Goal: Information Seeking & Learning: Learn about a topic

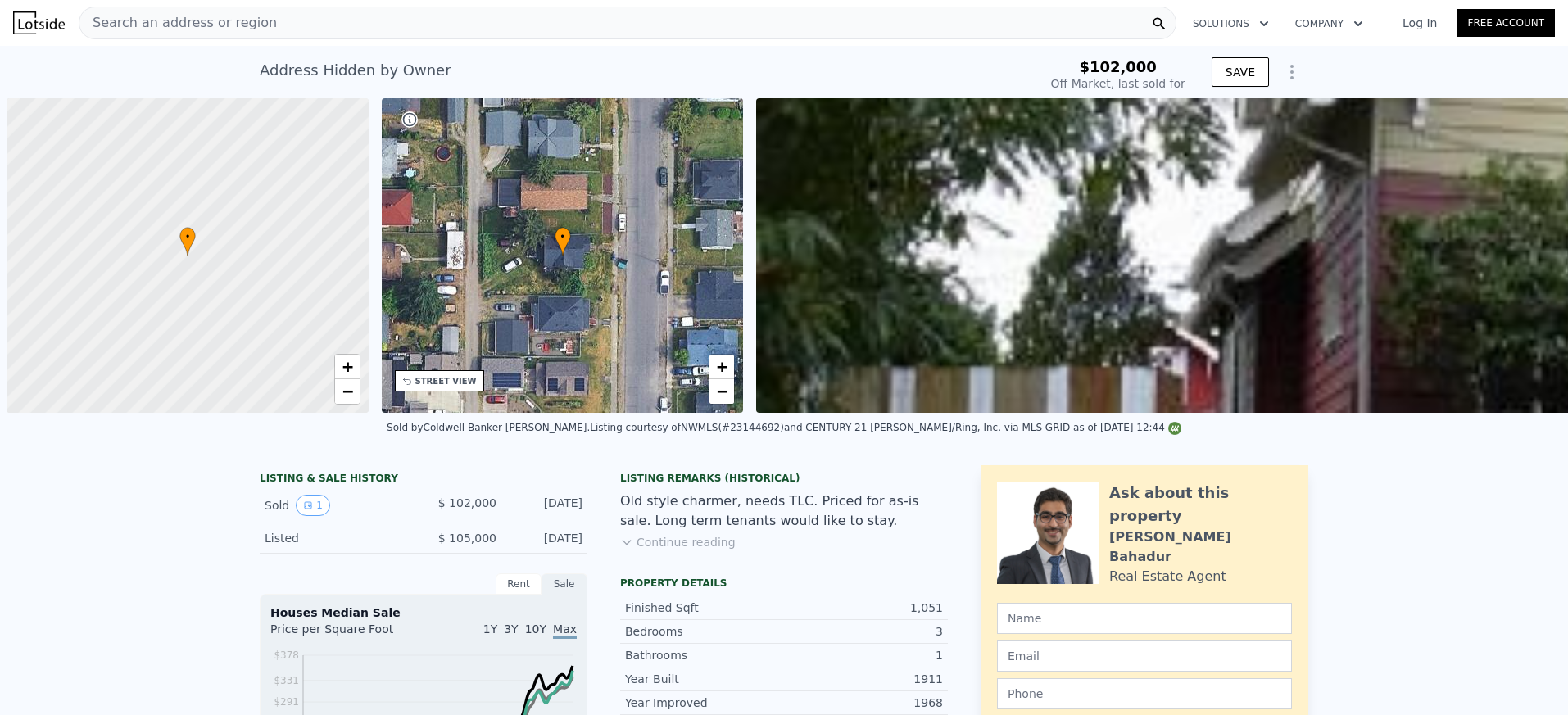
scroll to position [0, 7]
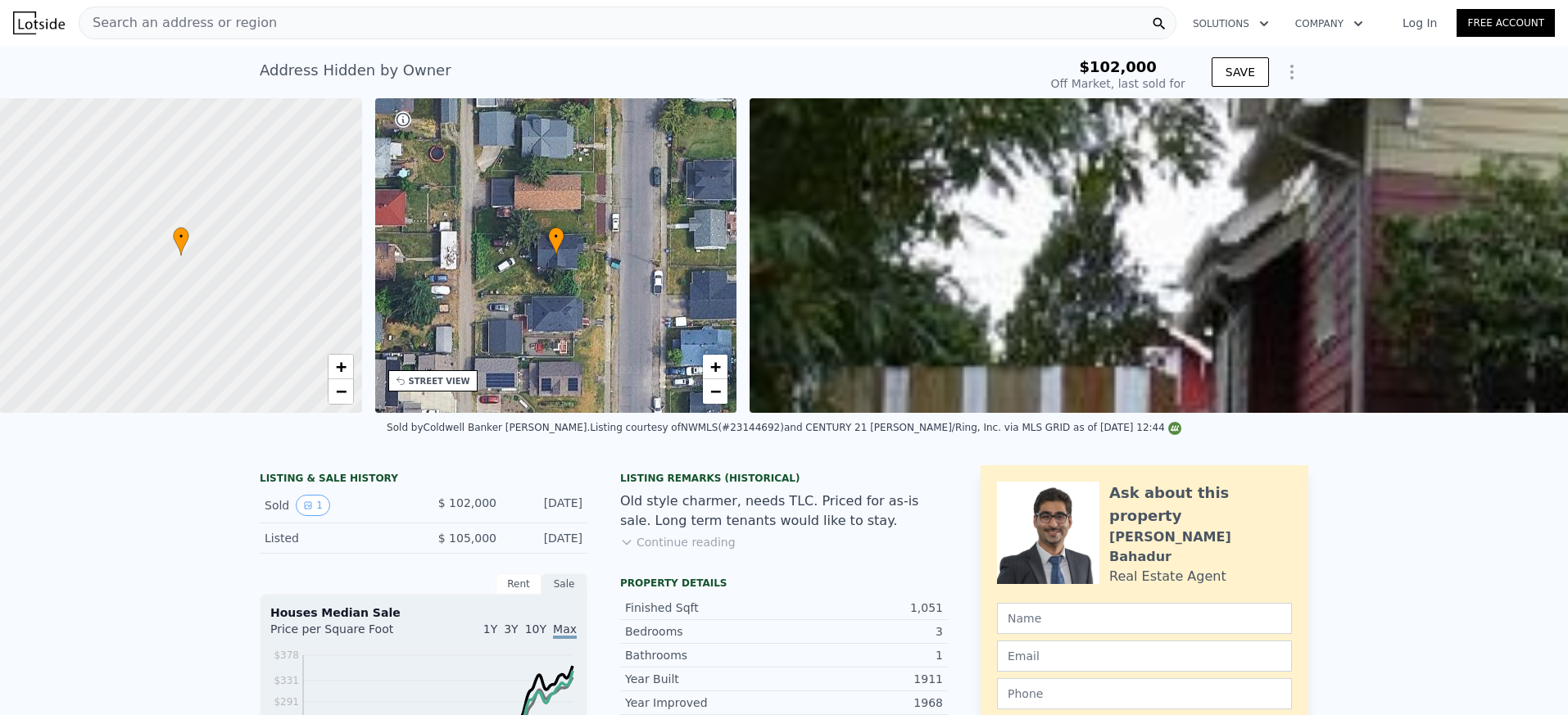
click at [616, 5] on div "Search an address or region Solutions Company Open main menu Log In Free Account" at bounding box center [784, 23] width 1542 height 39
click at [597, 11] on div "Search an address or region" at bounding box center [628, 23] width 1098 height 33
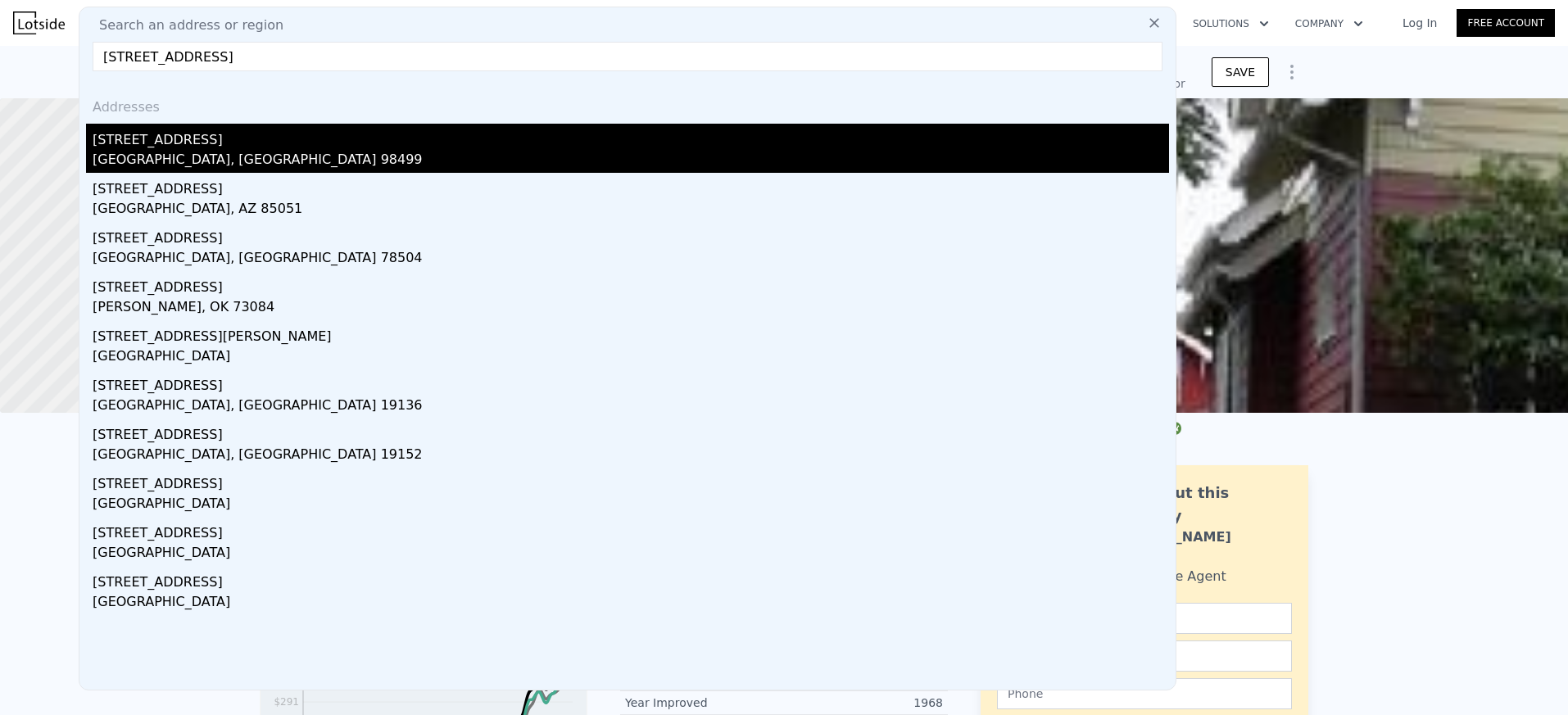
type input "[STREET_ADDRESS]"
click at [197, 129] on div "[STREET_ADDRESS]" at bounding box center [630, 137] width 1076 height 26
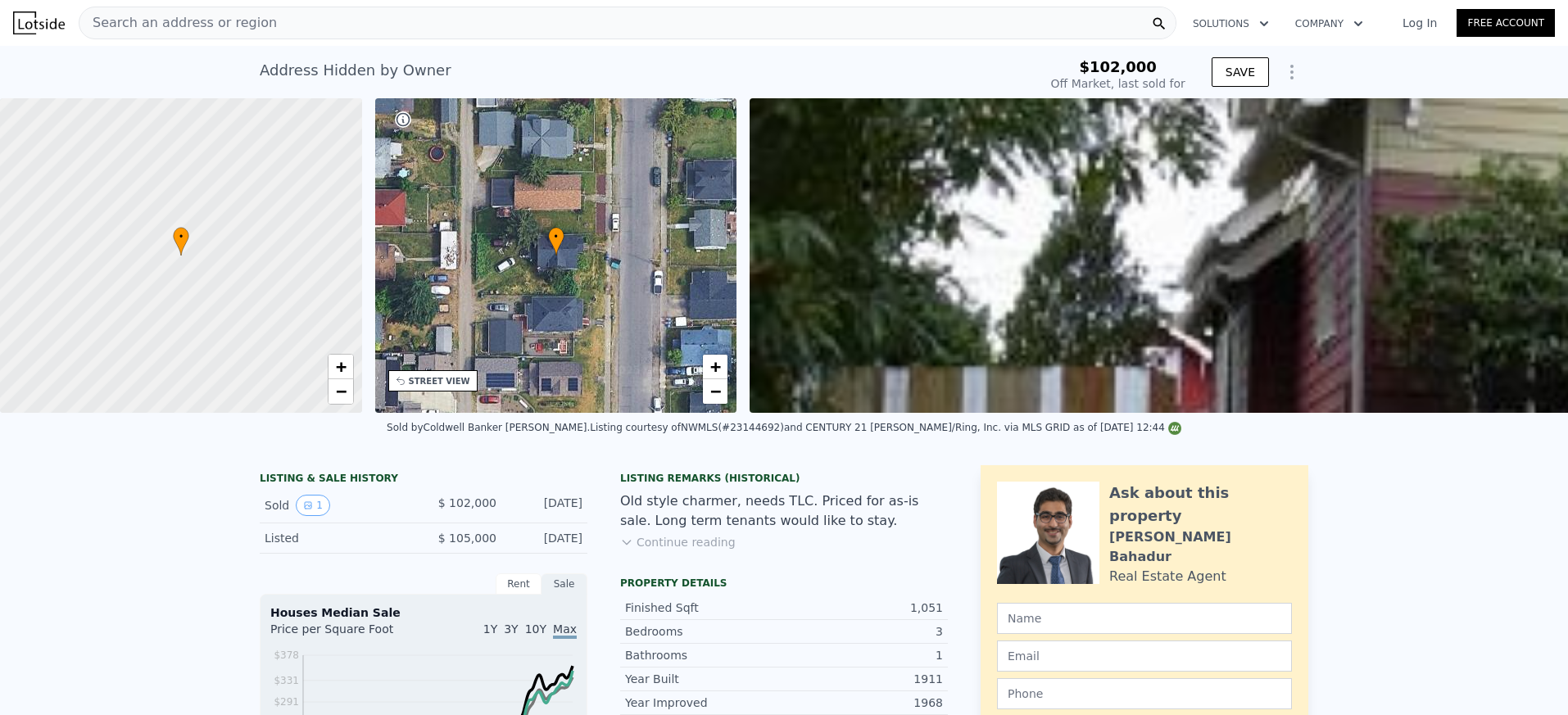
click at [291, 12] on div "Search an address or region" at bounding box center [628, 23] width 1098 height 33
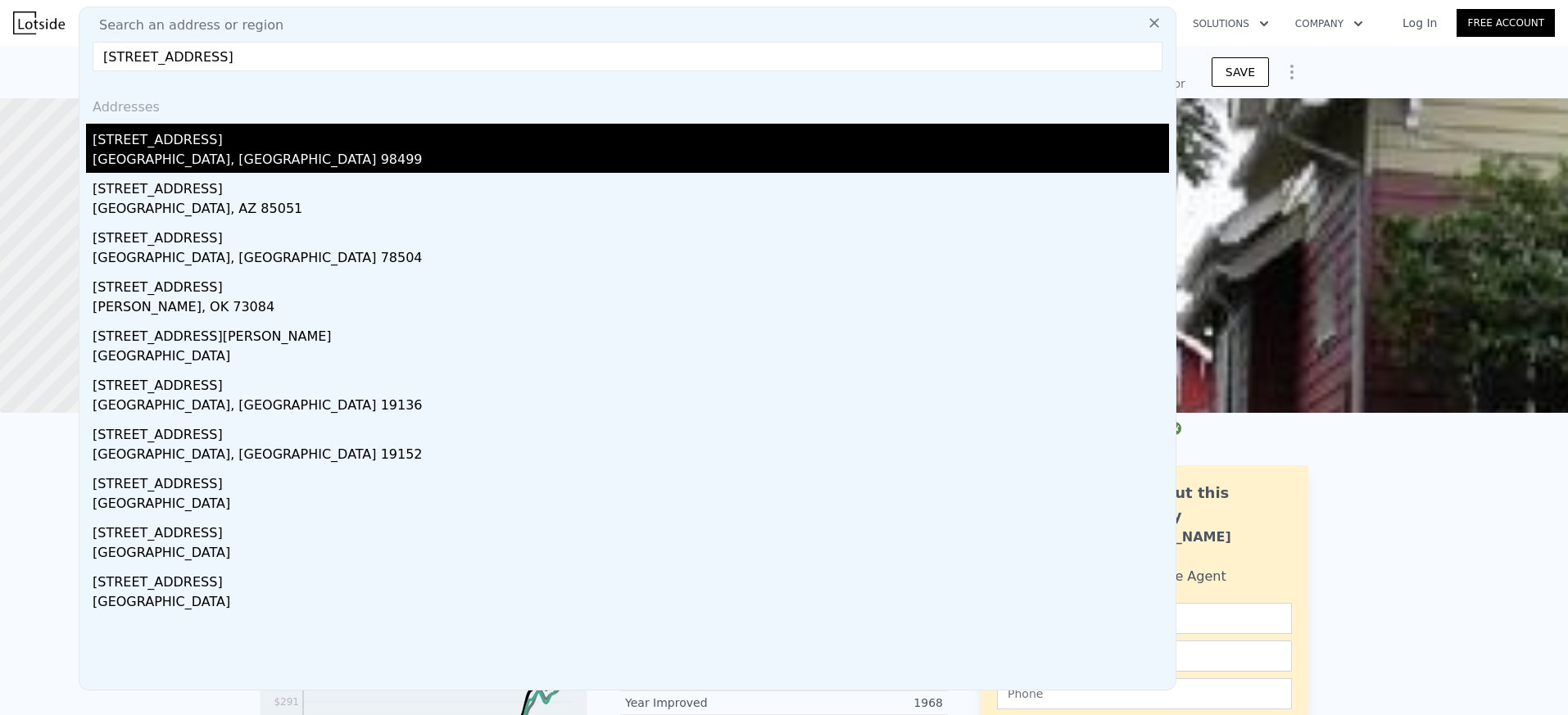
type input "[STREET_ADDRESS]"
click at [190, 145] on div "[STREET_ADDRESS]" at bounding box center [630, 137] width 1076 height 26
type input "1"
type input "3"
type input "1"
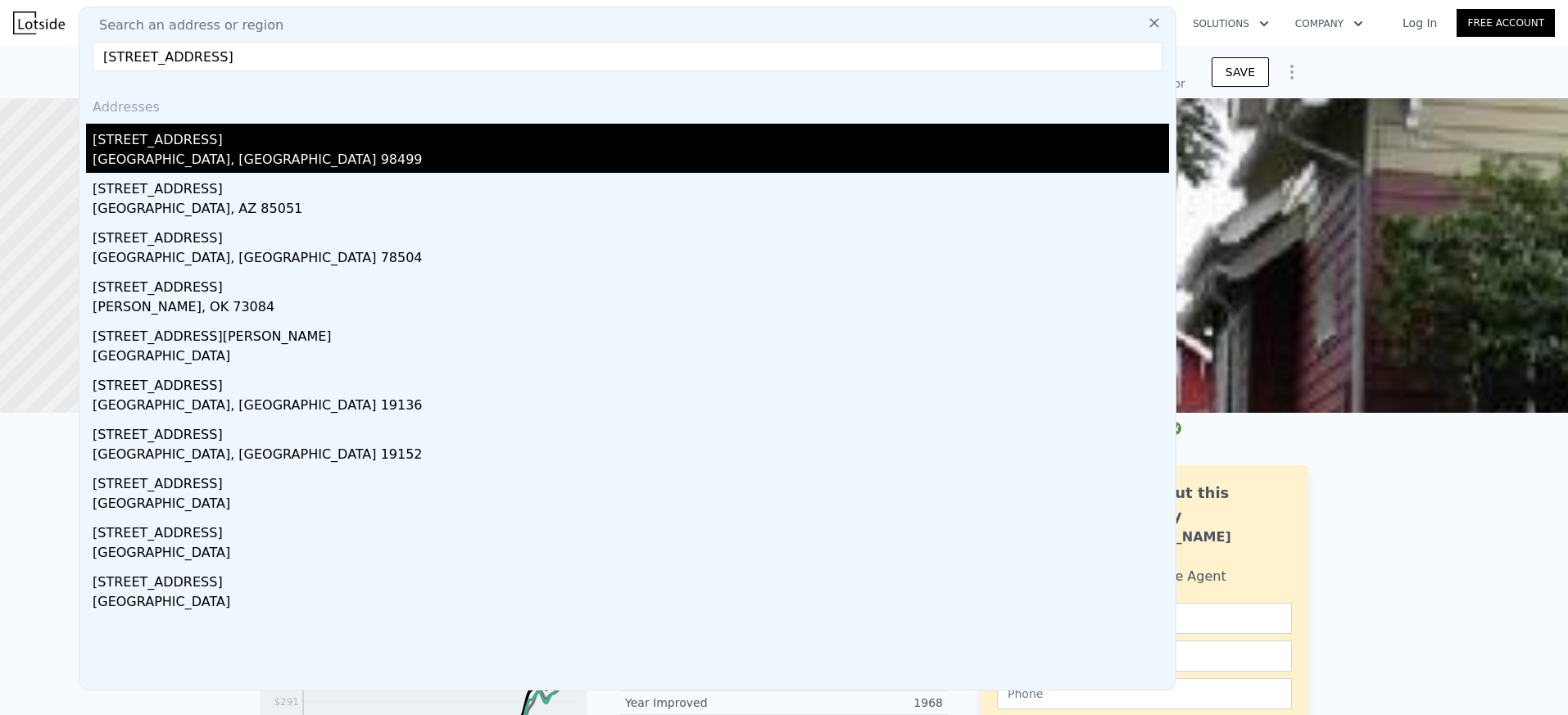
type input "636"
type input "956"
type input "5040"
type input "9821"
type input "$ 380,000"
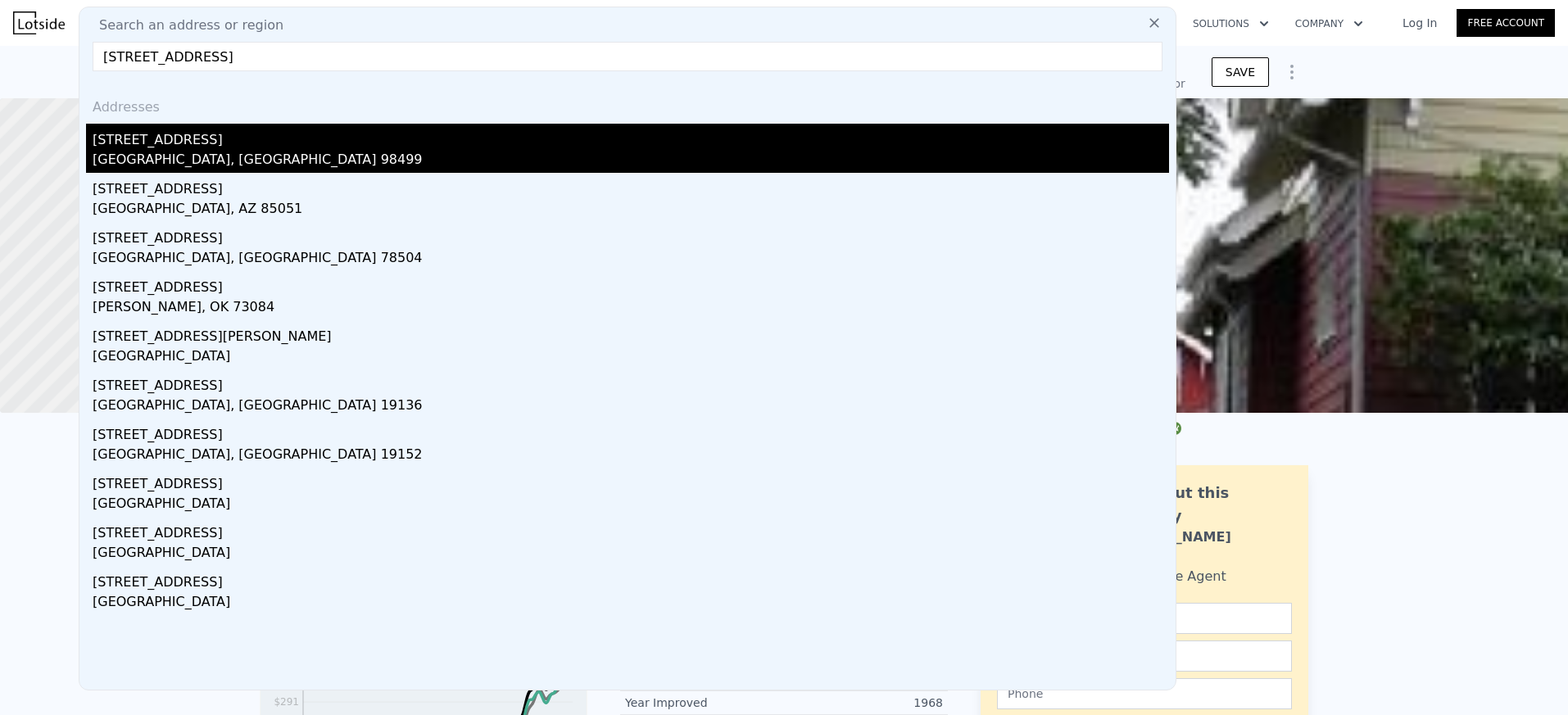
type input "5"
type input "$ 30,002"
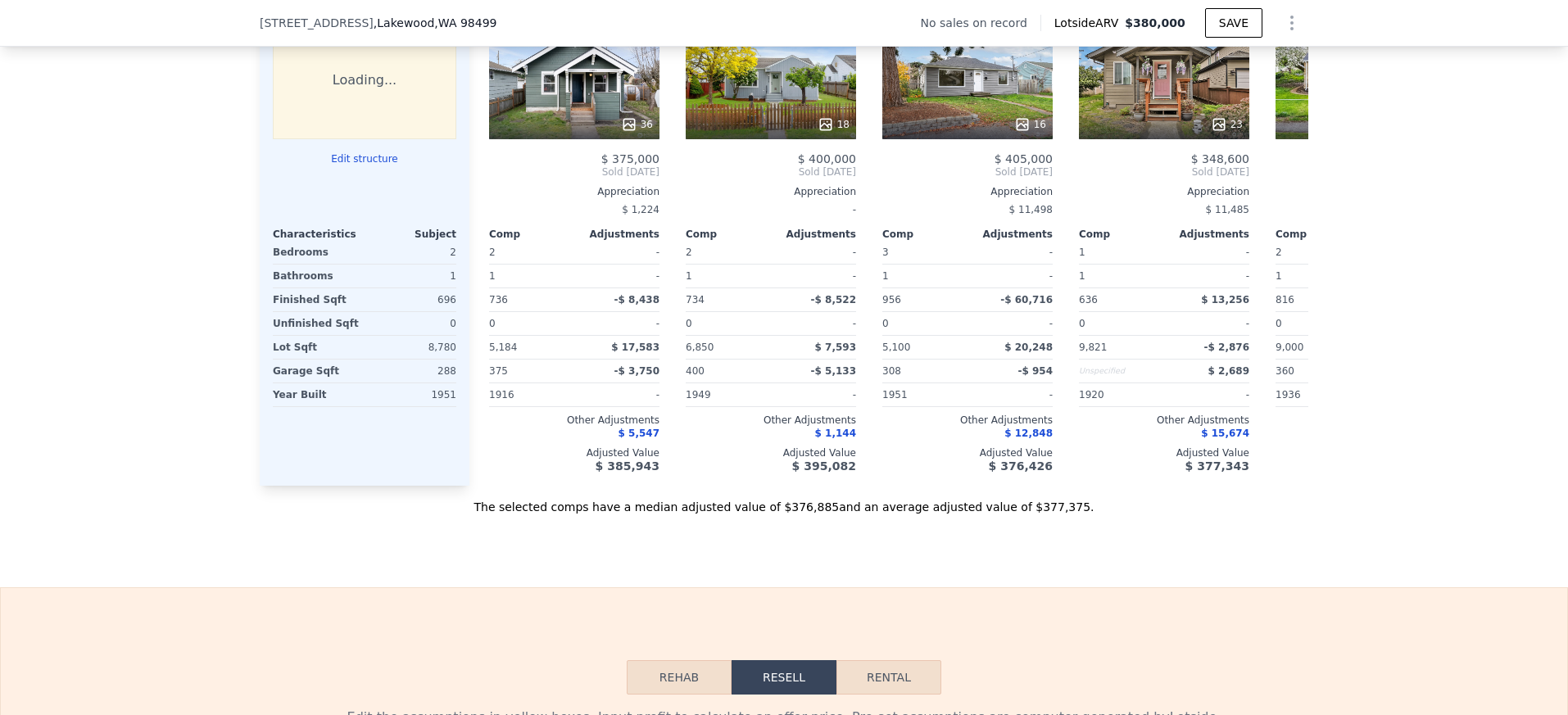
scroll to position [1726, 0]
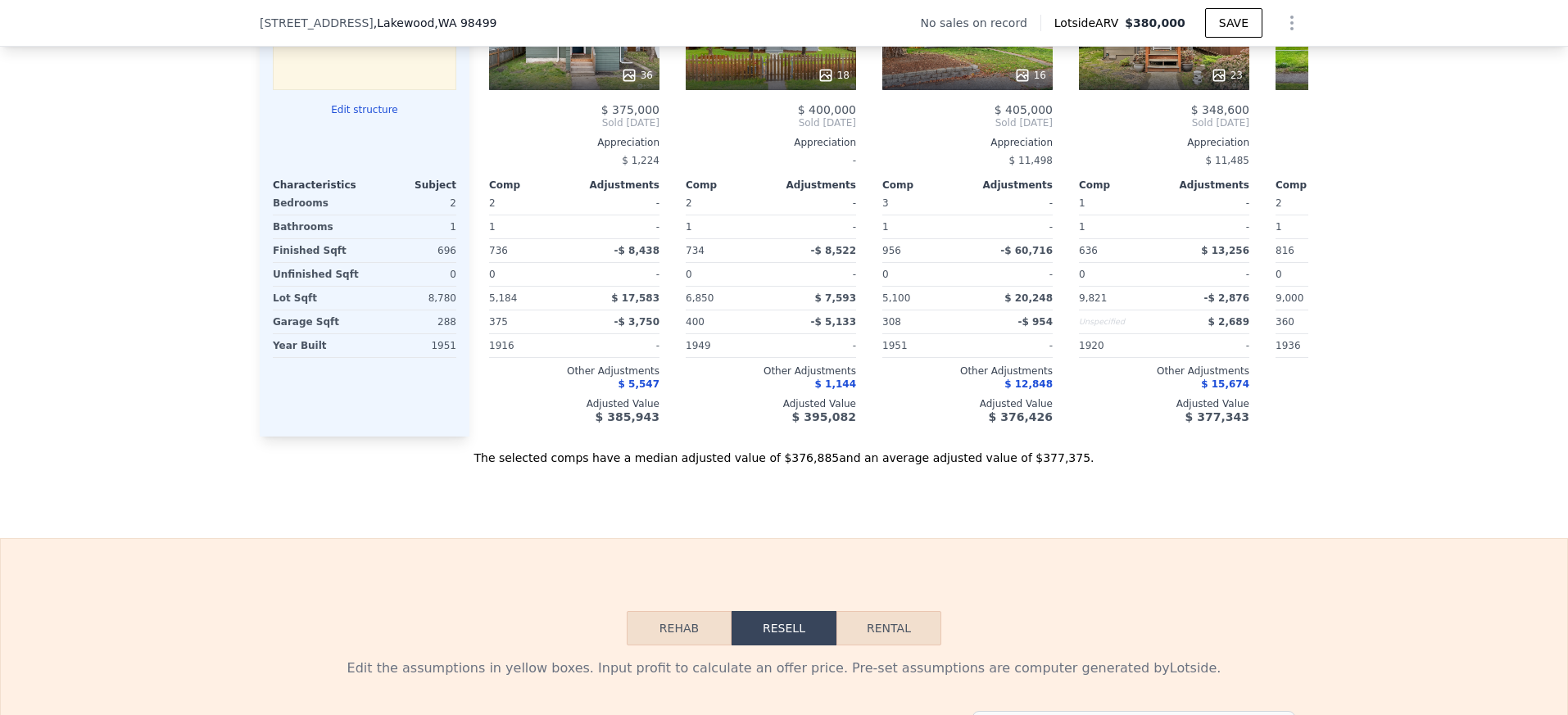
click at [449, 324] on div "288" at bounding box center [412, 322] width 88 height 23
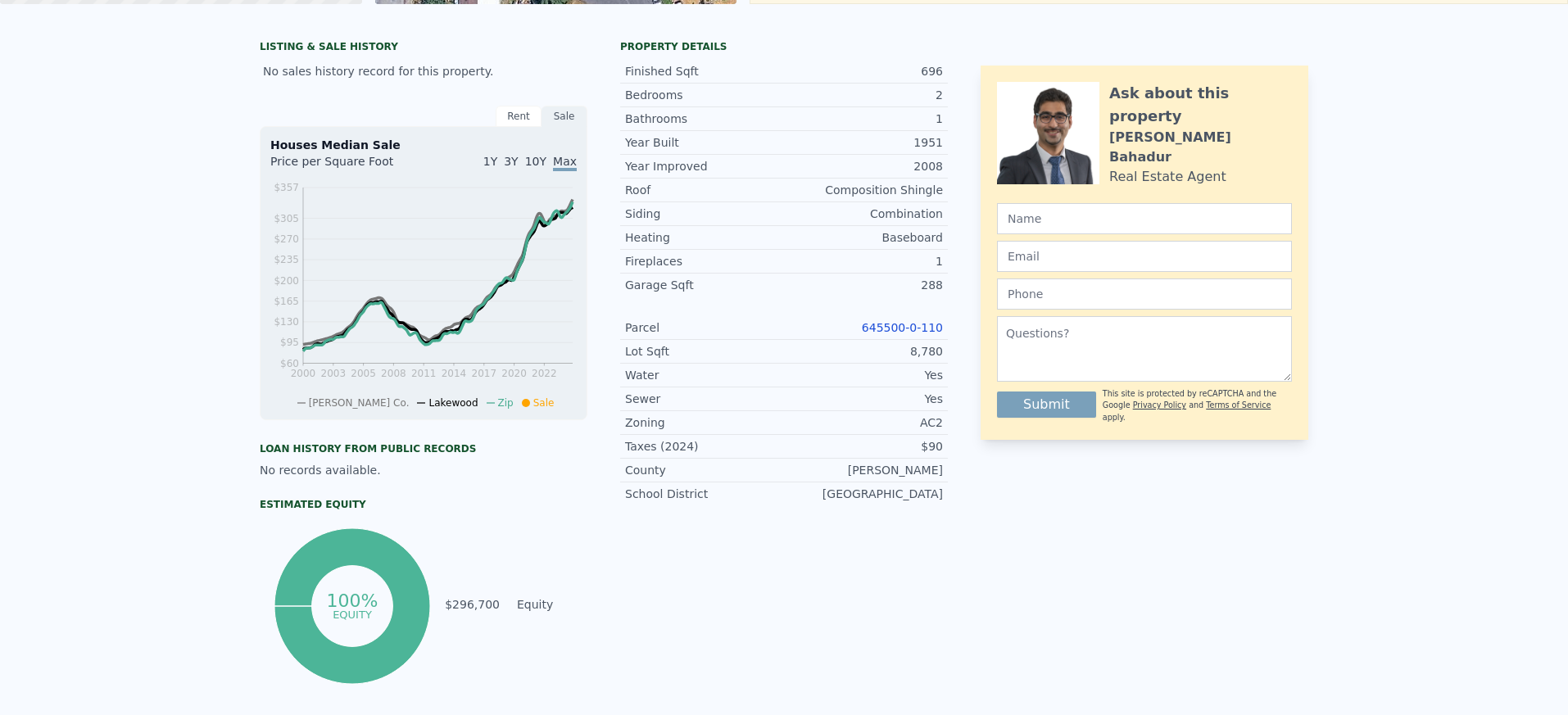
scroll to position [0, 0]
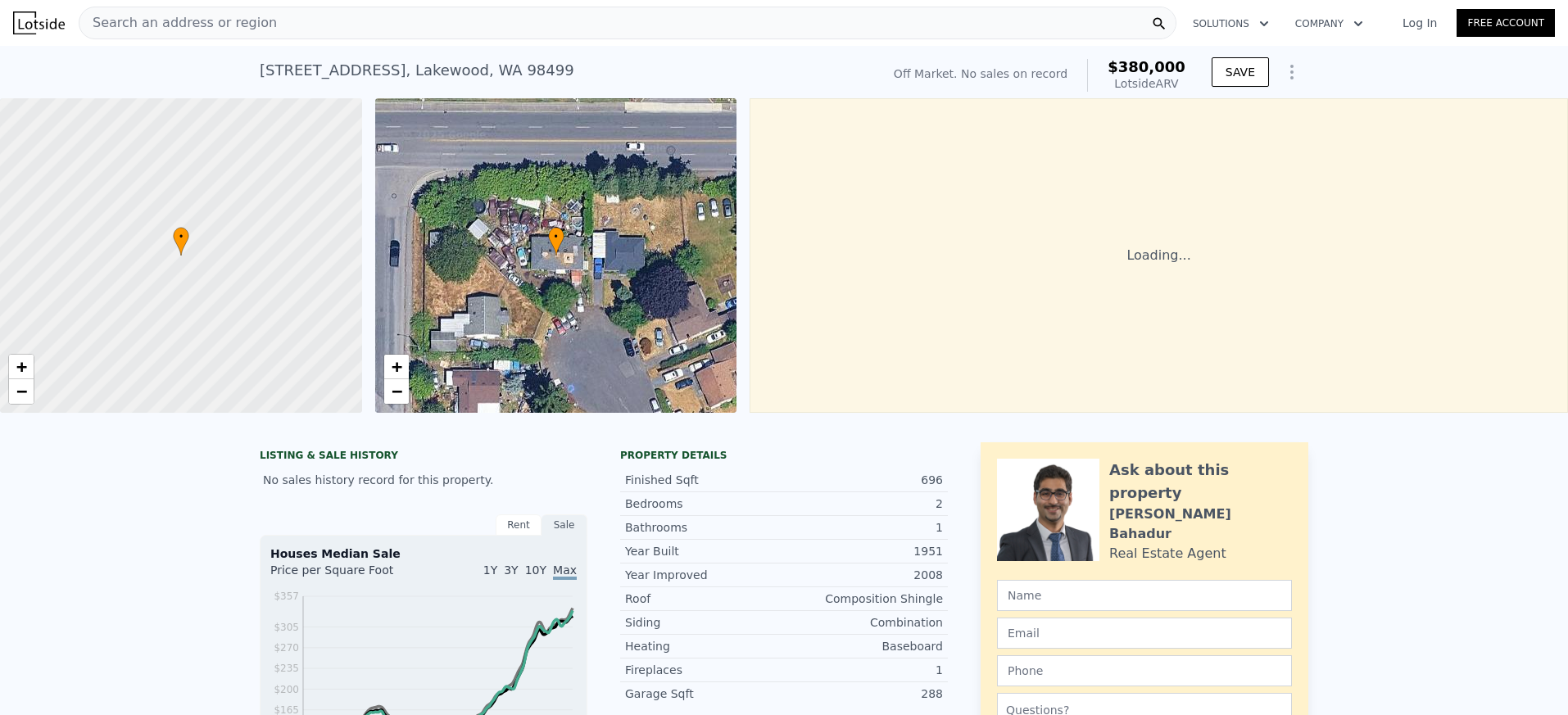
click at [552, 23] on div "Search an address or region" at bounding box center [628, 23] width 1098 height 33
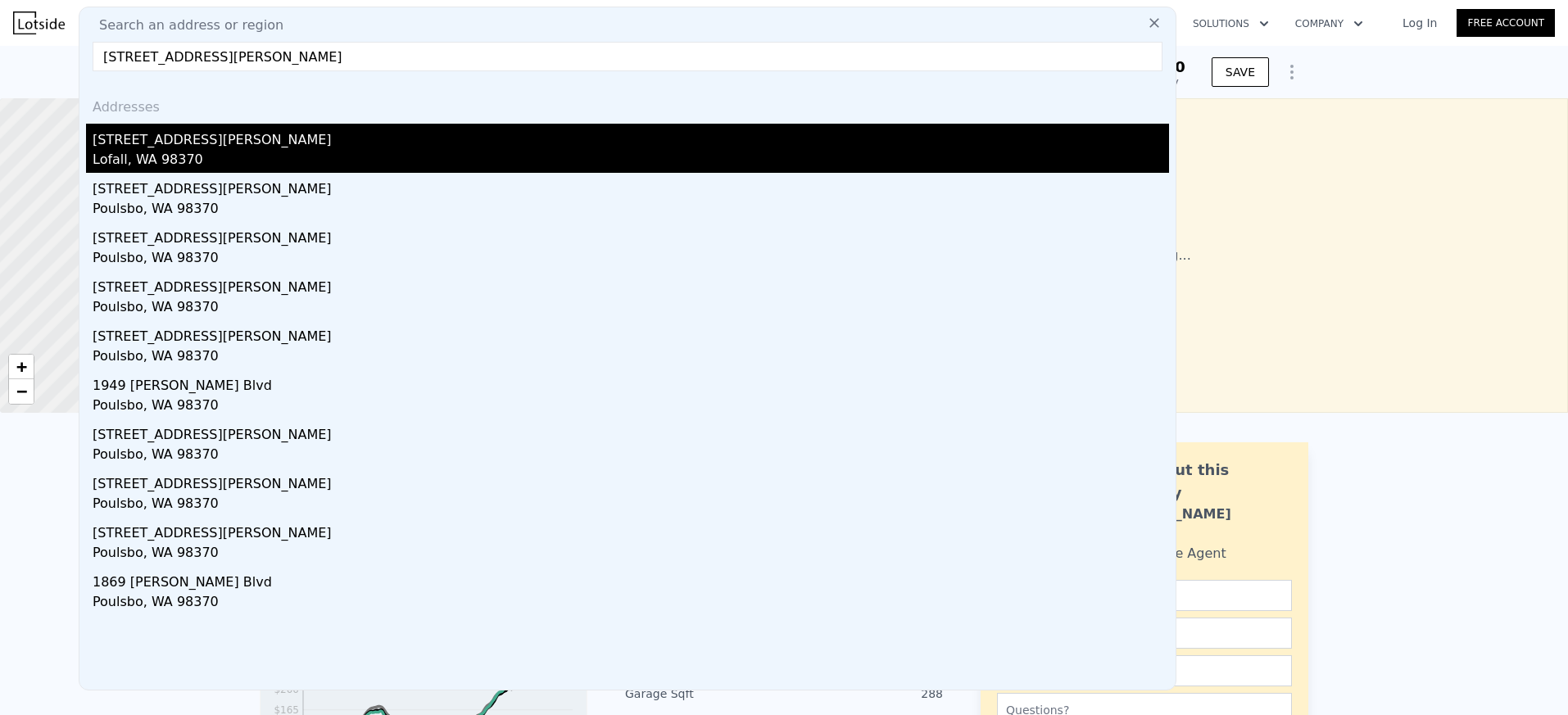
type input "[STREET_ADDRESS][PERSON_NAME]"
click at [219, 145] on div "[STREET_ADDRESS][PERSON_NAME]" at bounding box center [630, 137] width 1076 height 26
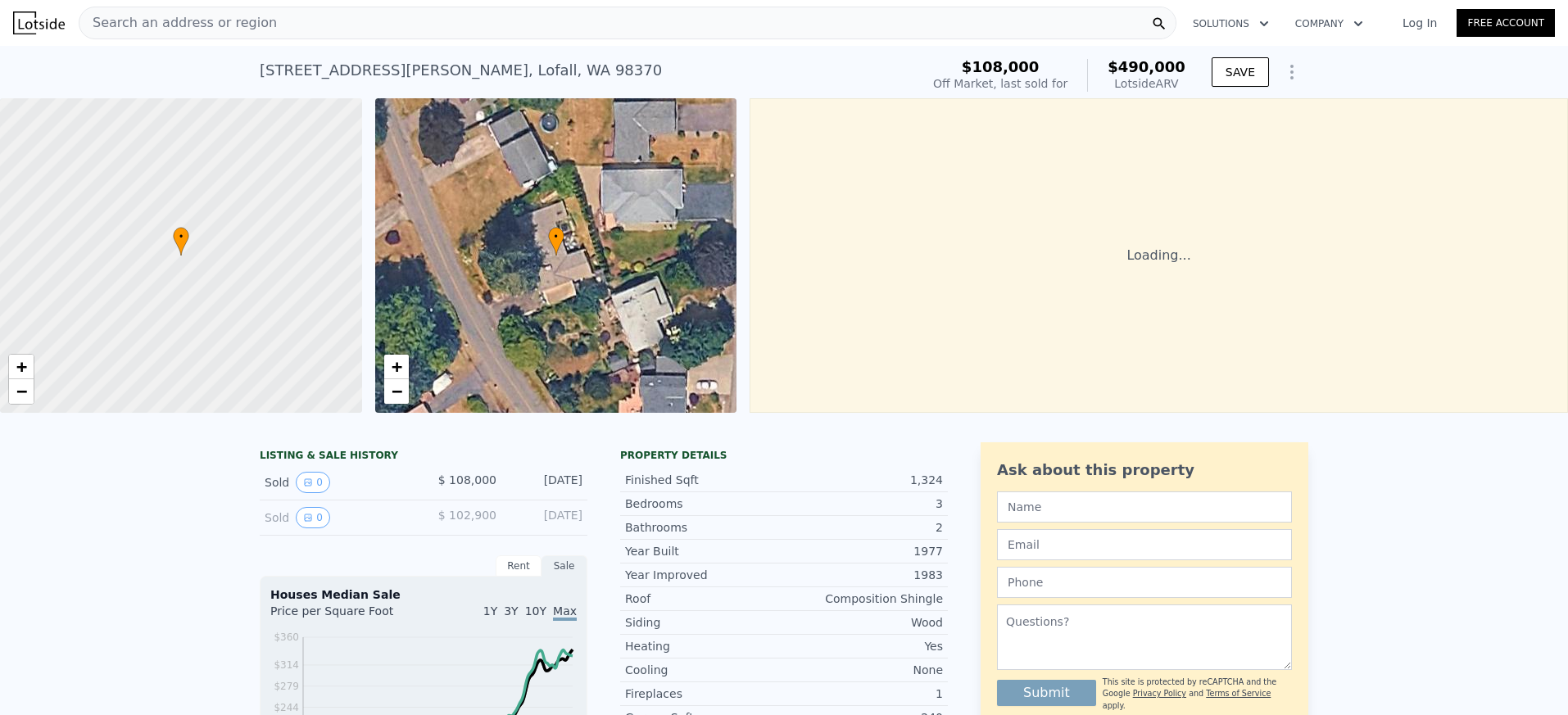
click at [686, 55] on div "[STREET_ADDRESS][PERSON_NAME] Sold [DATE] for $108k (~ARV $490k )" at bounding box center [586, 75] width 654 height 46
